Goal: Task Accomplishment & Management: Manage account settings

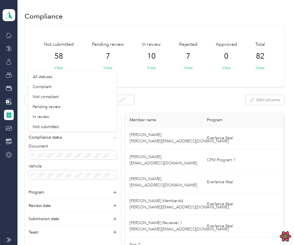
scroll to position [88, 0]
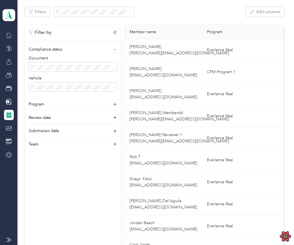
click at [161, 12] on div "Filters Edit columns" at bounding box center [155, 12] width 260 height 10
click at [9, 32] on icon at bounding box center [9, 35] width 6 height 6
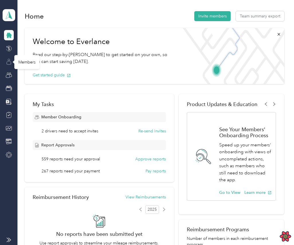
click at [7, 60] on icon at bounding box center [9, 62] width 6 height 6
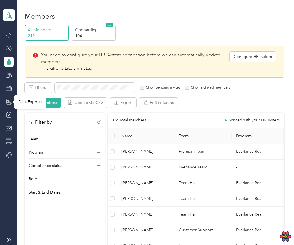
click at [7, 103] on icon at bounding box center [7, 101] width 3 height 3
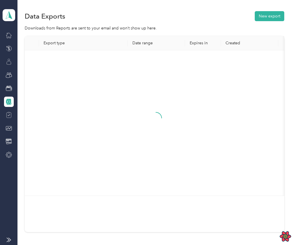
click at [8, 118] on icon at bounding box center [8, 115] width 5 height 5
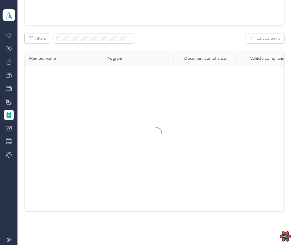
scroll to position [77, 0]
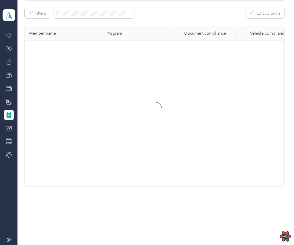
click at [180, 120] on div at bounding box center [155, 113] width 253 height 136
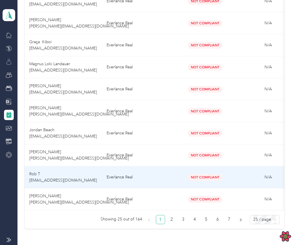
scroll to position [511, 0]
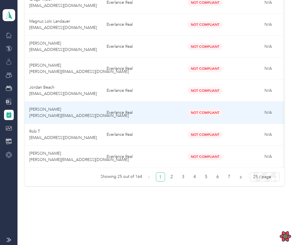
click at [174, 119] on td "Not Compliant" at bounding box center [205, 113] width 63 height 22
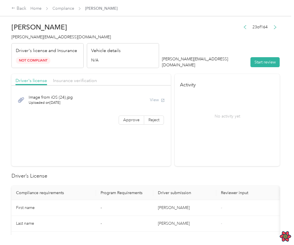
click at [160, 99] on div "View" at bounding box center [157, 100] width 15 height 6
click at [34, 62] on span "Not Compliant" at bounding box center [33, 60] width 35 height 7
copy span "Not Compliant"
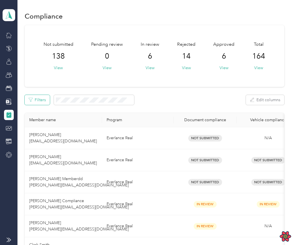
click at [44, 100] on button "Filters" at bounding box center [37, 100] width 25 height 10
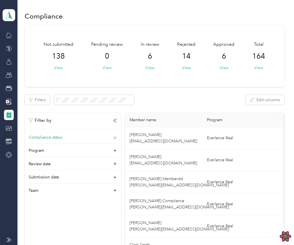
click at [56, 137] on span "Compliance status" at bounding box center [46, 138] width 34 height 6
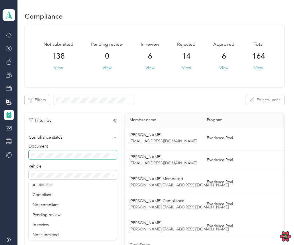
click at [64, 153] on span at bounding box center [73, 155] width 88 height 9
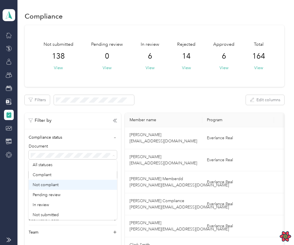
click at [56, 182] on div "Not compliant" at bounding box center [73, 185] width 80 height 6
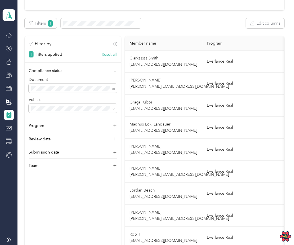
click at [113, 43] on icon "button" at bounding box center [115, 44] width 4 height 4
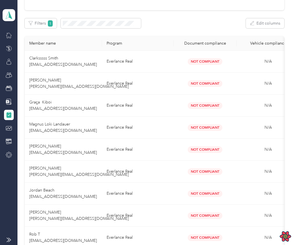
click at [10, 113] on icon at bounding box center [8, 115] width 5 height 5
click at [47, 28] on button "Filters 1" at bounding box center [41, 23] width 32 height 10
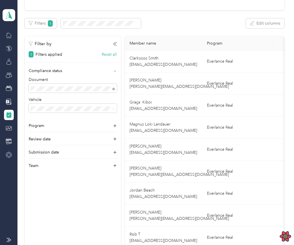
click at [63, 55] on div "1 Filters applied Reset all" at bounding box center [73, 53] width 96 height 10
click at [108, 58] on div "Filter by 1 Filters applied Reset all Compliance status Document Vehicle Progra…" at bounding box center [73, 206] width 96 height 341
click at [110, 55] on button "Reset all" at bounding box center [109, 55] width 15 height 6
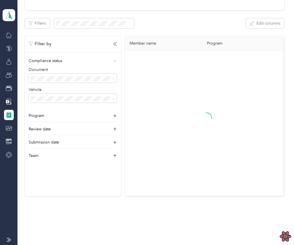
click at [114, 41] on div "Filter by" at bounding box center [73, 41] width 96 height 11
click at [114, 45] on icon "button" at bounding box center [114, 43] width 2 height 3
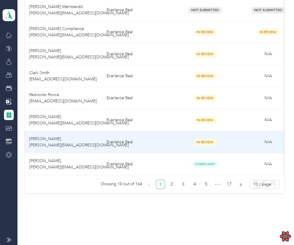
scroll to position [175, 0]
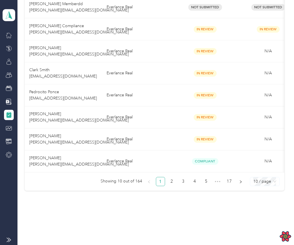
click at [272, 183] on span "10 / page" at bounding box center [264, 182] width 23 height 9
click at [268, 163] on div "50 / page" at bounding box center [264, 161] width 20 height 6
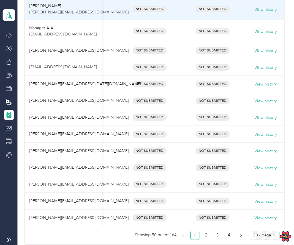
scroll to position [999, 0]
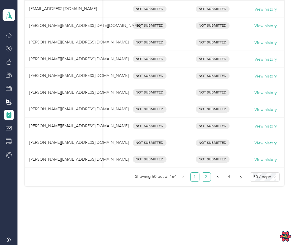
click at [208, 174] on link "2" at bounding box center [206, 177] width 9 height 9
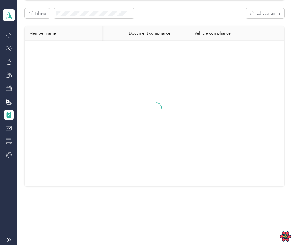
scroll to position [845, 0]
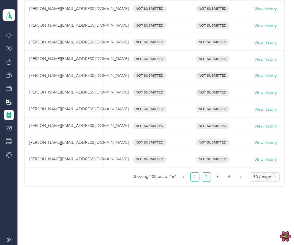
click at [193, 176] on li "1" at bounding box center [194, 177] width 9 height 9
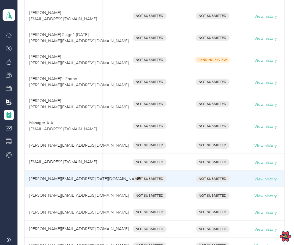
scroll to position [999, 0]
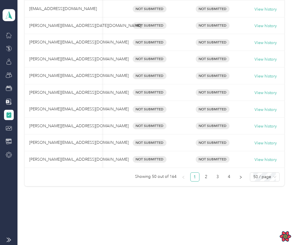
click at [271, 177] on span "50 / page" at bounding box center [264, 177] width 23 height 9
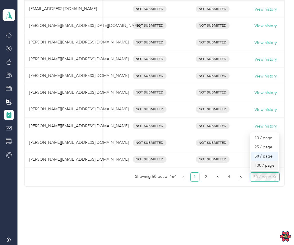
click at [272, 166] on div "100 / page" at bounding box center [264, 166] width 20 height 6
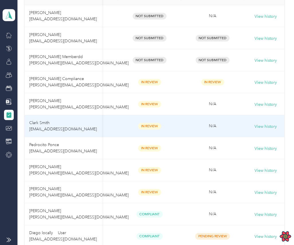
scroll to position [128, 0]
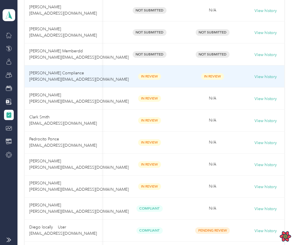
click at [185, 81] on td "In Review" at bounding box center [212, 77] width 63 height 22
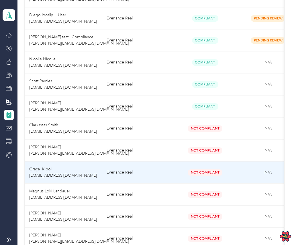
scroll to position [343, 0]
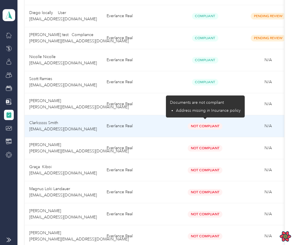
click at [210, 127] on span "Not Compliant" at bounding box center [205, 126] width 35 height 7
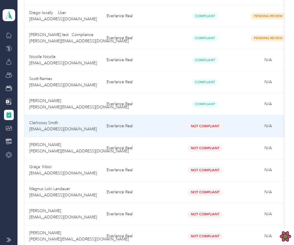
click at [237, 130] on td "N/A" at bounding box center [268, 126] width 63 height 22
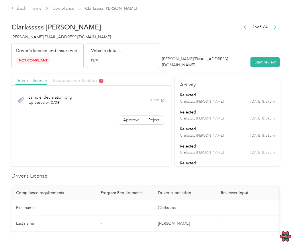
click at [86, 83] on span "Insurance verification" at bounding box center [78, 80] width 50 height 5
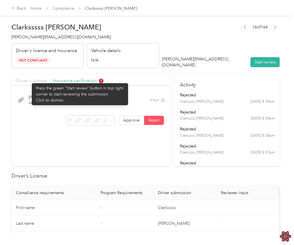
click at [29, 80] on span "Driver's license" at bounding box center [31, 80] width 32 height 5
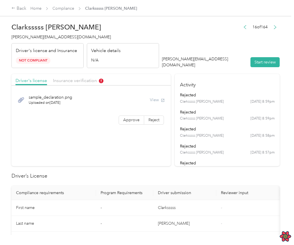
click at [71, 81] on span "Insurance verification" at bounding box center [78, 80] width 50 height 5
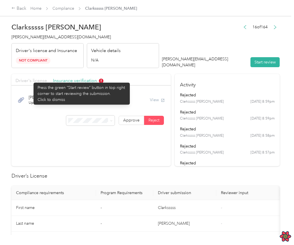
click at [31, 80] on span "Driver's license" at bounding box center [31, 80] width 32 height 5
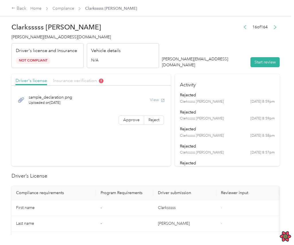
click at [60, 78] on span "Insurance verification" at bounding box center [78, 80] width 50 height 5
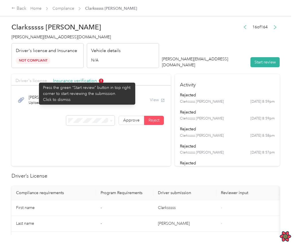
click at [29, 80] on span "Driver's license" at bounding box center [31, 80] width 32 height 5
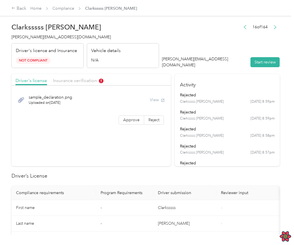
click at [156, 97] on div "View" at bounding box center [157, 100] width 15 height 6
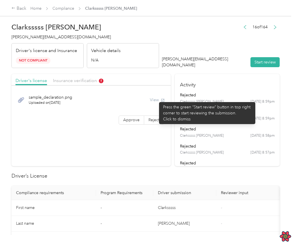
click at [157, 101] on div "View" at bounding box center [157, 100] width 15 height 6
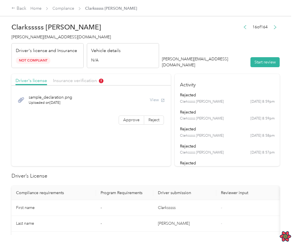
click at [155, 101] on div "View" at bounding box center [157, 100] width 15 height 6
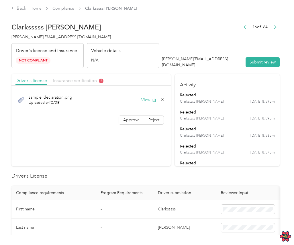
click at [66, 78] on span "Insurance verification" at bounding box center [78, 80] width 50 height 5
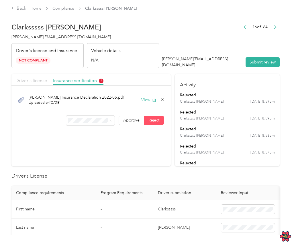
click at [31, 82] on span "Driver's license" at bounding box center [31, 80] width 32 height 5
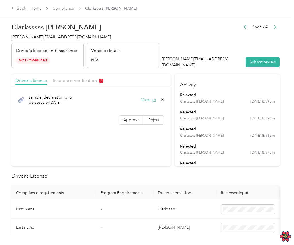
click at [152, 101] on button "View" at bounding box center [148, 100] width 15 height 6
click at [150, 98] on button "View" at bounding box center [148, 100] width 15 height 6
click at [81, 82] on span "Insurance verification" at bounding box center [78, 80] width 50 height 5
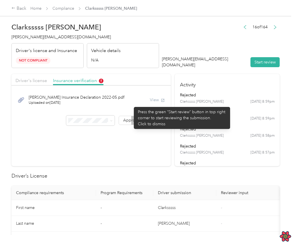
drag, startPoint x: 132, startPoint y: 120, endPoint x: 131, endPoint y: 104, distance: 16.1
click at [131, 104] on div "Clark Insurance Declaration 2022-05.pdf Uploaded on 6/1/2022 View Approve Reject" at bounding box center [90, 109] width 159 height 41
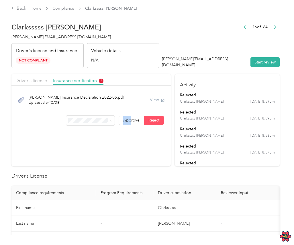
click at [128, 107] on div "Clark Insurance Declaration 2022-05.pdf Uploaded on 6/1/2022 View" at bounding box center [90, 100] width 151 height 19
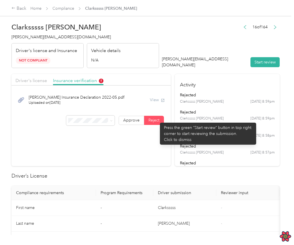
click at [157, 120] on span "Reject" at bounding box center [153, 120] width 11 height 5
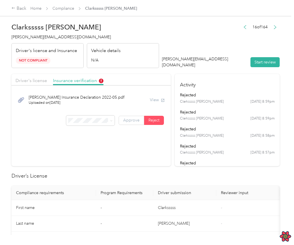
click at [139, 121] on span "Approve" at bounding box center [131, 120] width 16 height 5
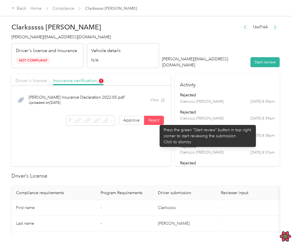
click at [157, 122] on span "Reject" at bounding box center [153, 120] width 11 height 5
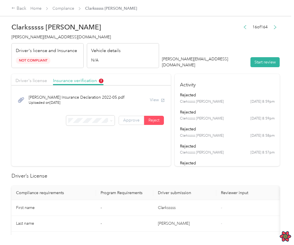
click at [135, 122] on span "Approve" at bounding box center [131, 120] width 16 height 5
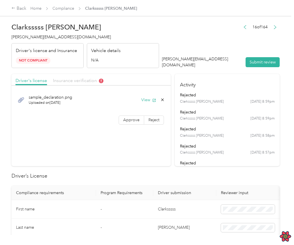
click at [85, 82] on span "Insurance verification" at bounding box center [78, 80] width 50 height 5
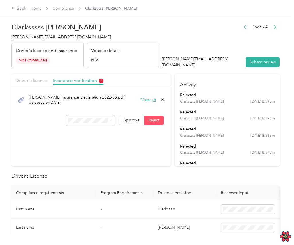
click at [156, 122] on span "Reject" at bounding box center [153, 120] width 11 height 5
click at [137, 121] on span "Approve" at bounding box center [131, 120] width 16 height 5
click at [157, 121] on span "Reject" at bounding box center [153, 120] width 11 height 5
click at [148, 146] on section "Driver's license Insurance verification Clark Insurance Declaration 2022-05.pdf…" at bounding box center [90, 120] width 159 height 92
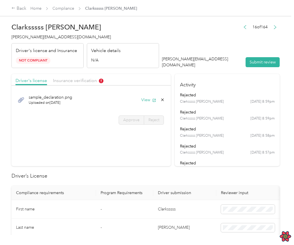
click at [71, 75] on div "Driver's license Insurance verification" at bounding box center [90, 79] width 159 height 11
click at [72, 79] on span "Insurance verification" at bounding box center [78, 80] width 50 height 5
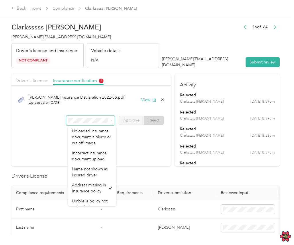
click at [111, 120] on span at bounding box center [110, 121] width 5 height 6
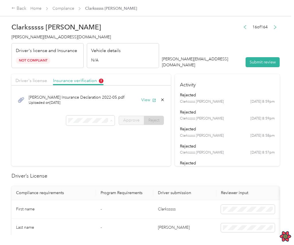
click at [158, 143] on section "Driver's license Insurance verification Clark Insurance Declaration 2022-05.pdf…" at bounding box center [90, 120] width 159 height 92
click at [89, 120] on div at bounding box center [90, 121] width 49 height 10
click at [102, 113] on div "Clark Insurance Declaration 2022-05.pdf Uploaded on 6/1/2022 View Approve Reject" at bounding box center [90, 109] width 159 height 41
